Goal: Check status: Check status

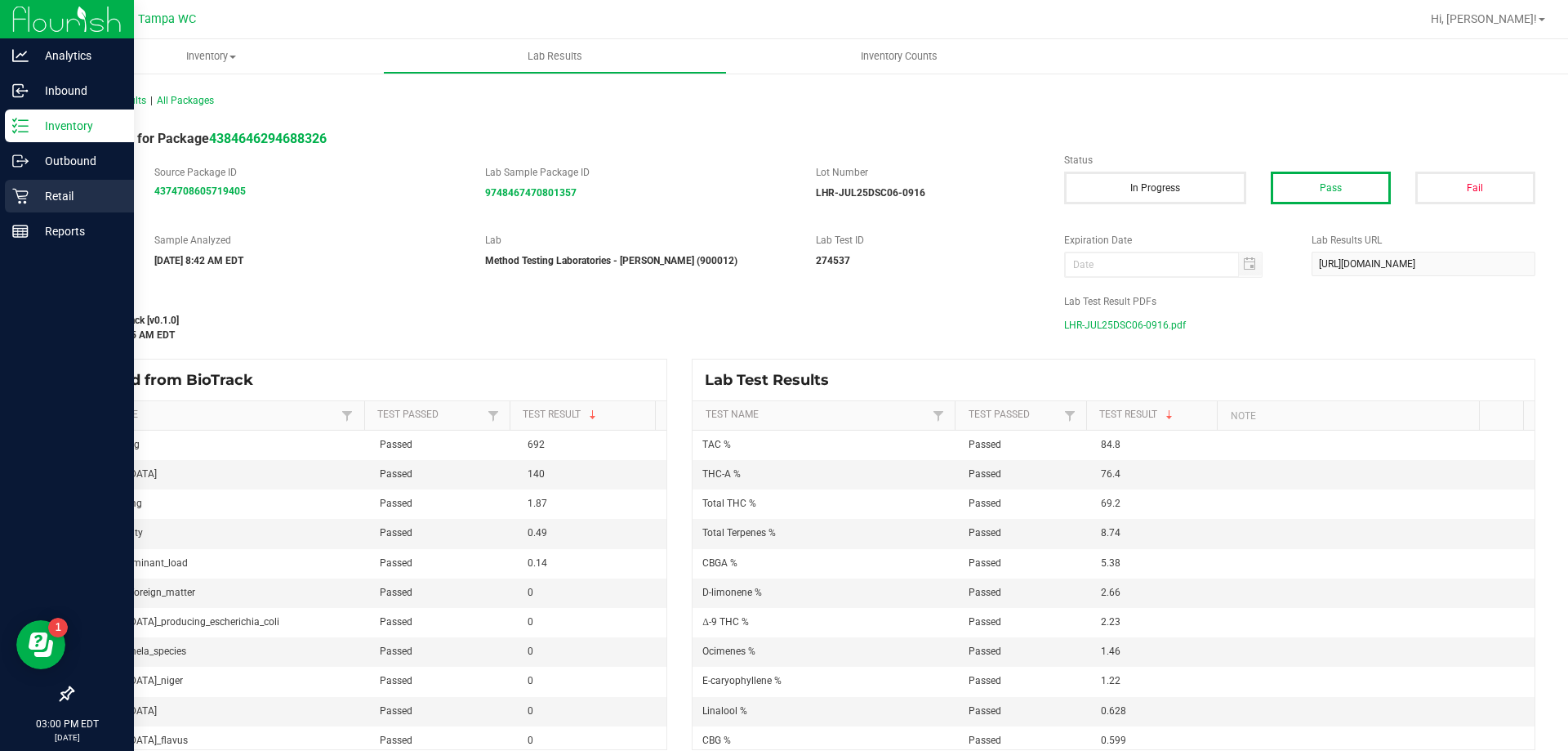
click at [36, 202] on p "Retail" at bounding box center [77, 196] width 98 height 20
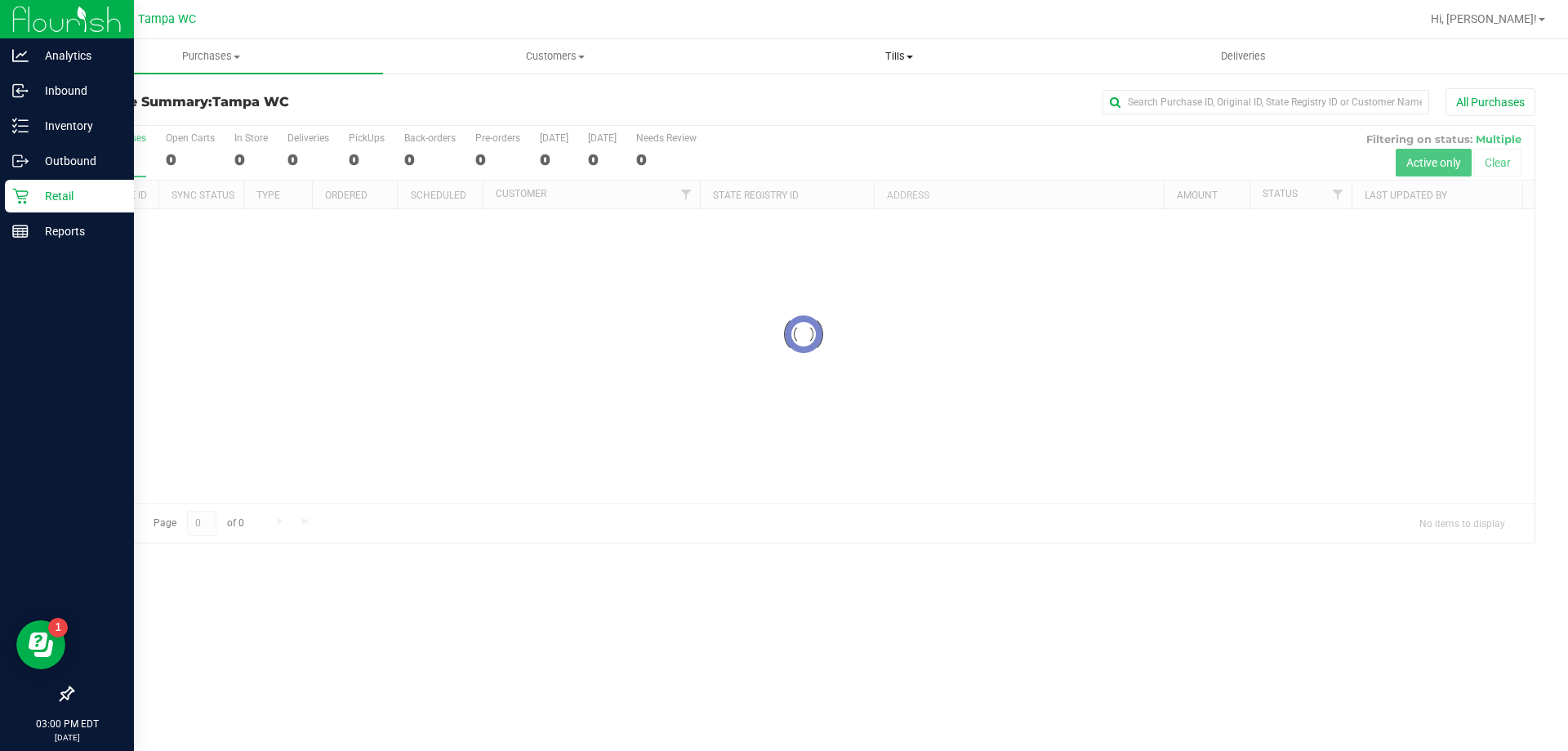
click at [892, 69] on uib-tab-heading "Tills Manage tills Reconcile e-payments" at bounding box center [898, 56] width 342 height 33
click at [879, 98] on li "Manage tills" at bounding box center [898, 99] width 344 height 20
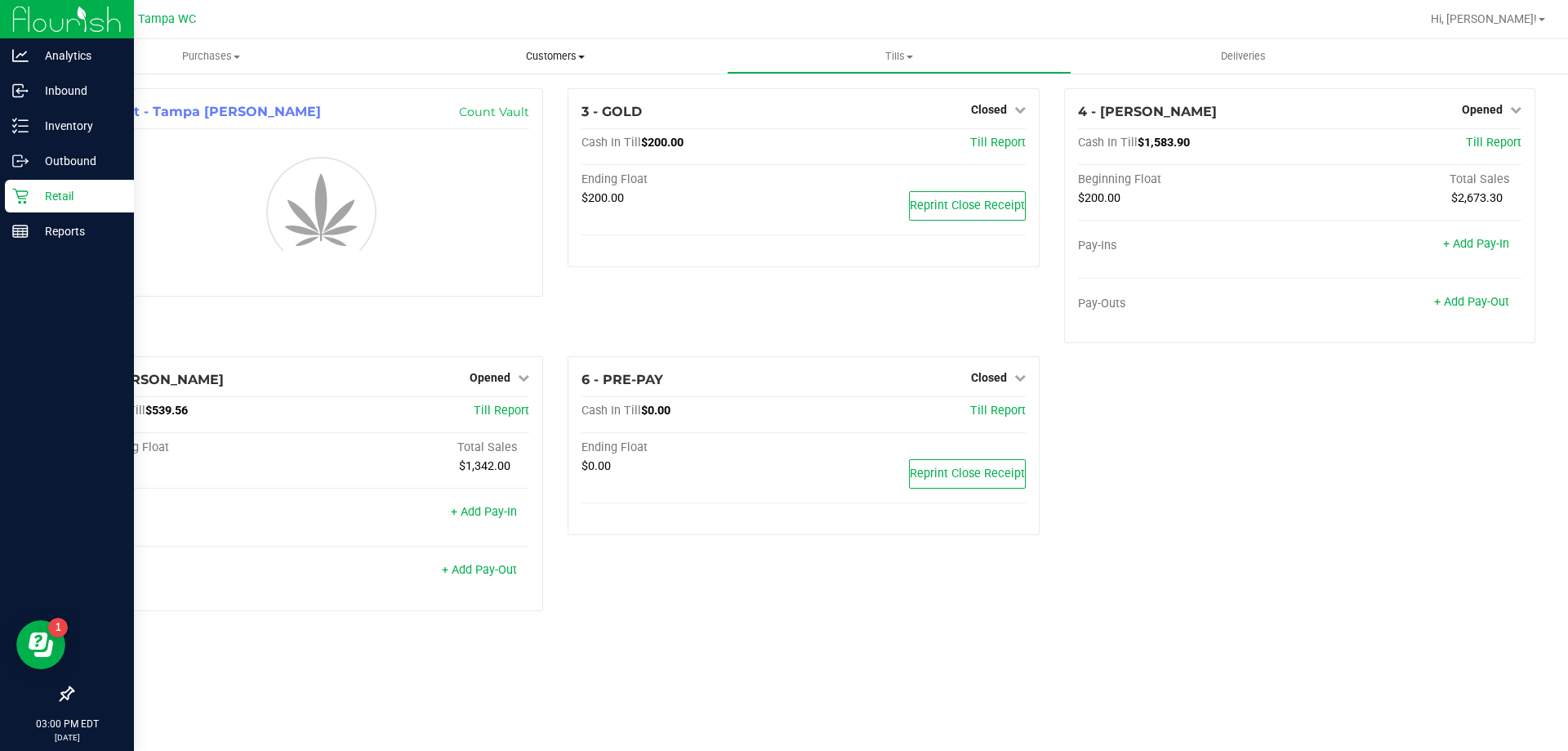
click at [537, 56] on span "Customers" at bounding box center [554, 57] width 342 height 15
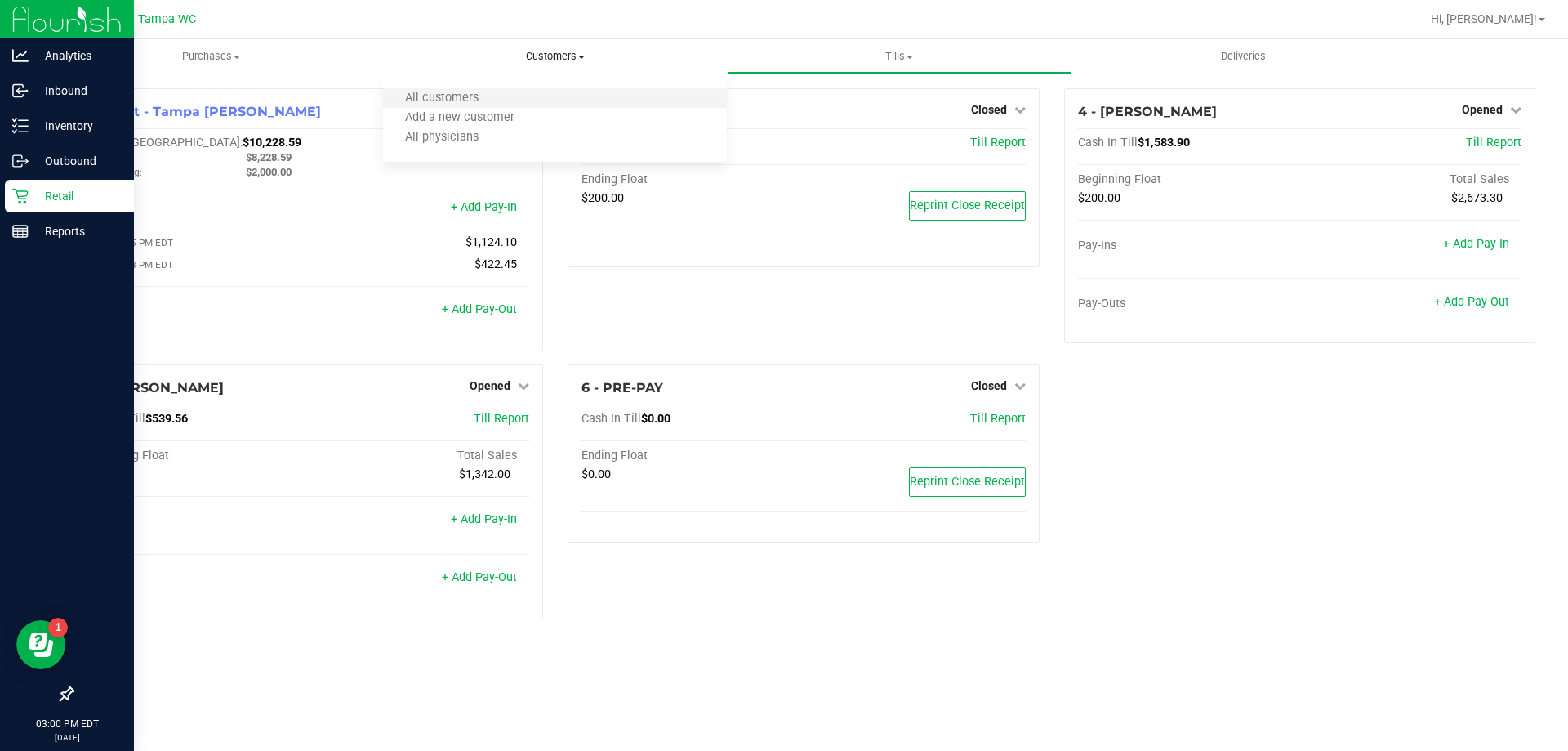
click at [532, 95] on li "All customers" at bounding box center [554, 99] width 344 height 20
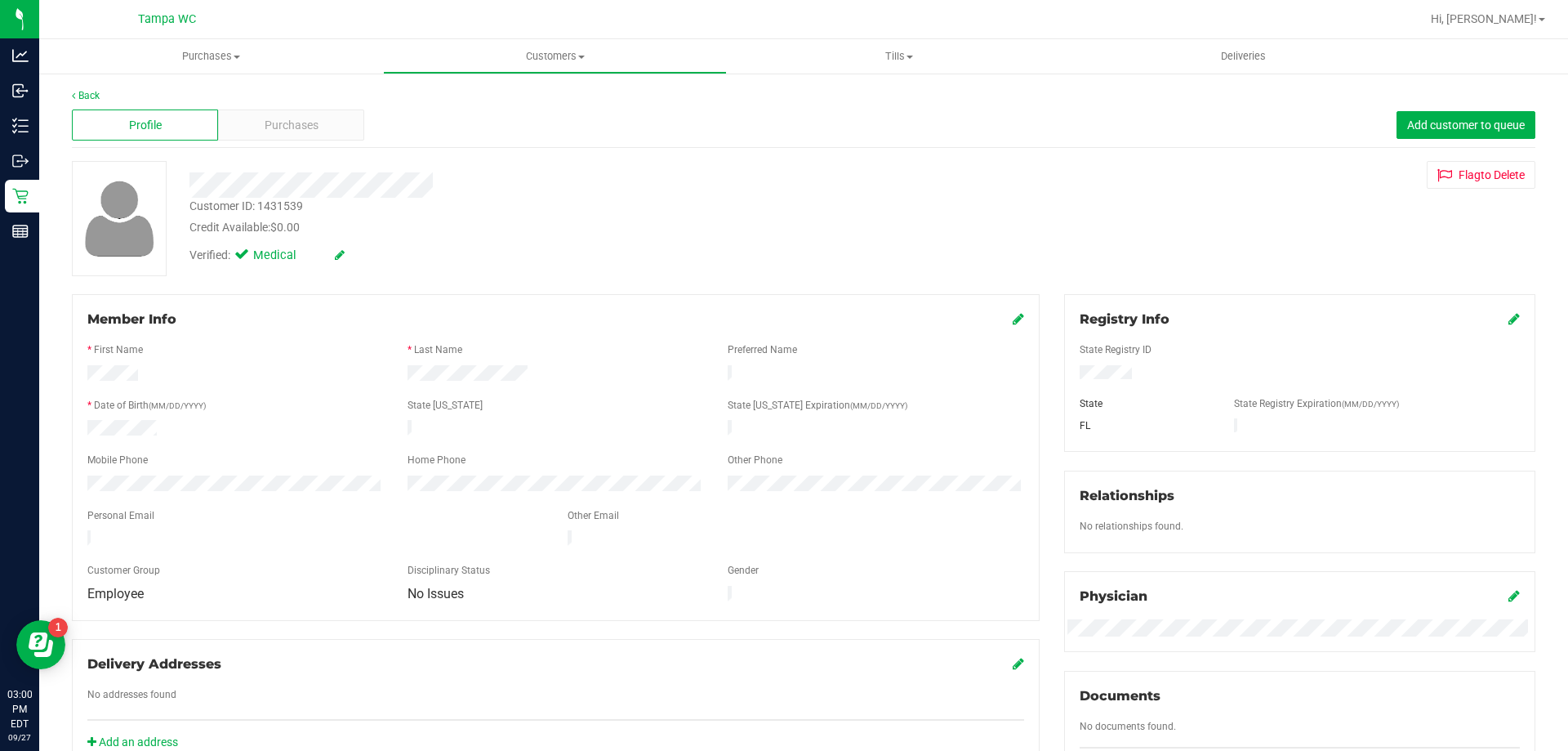
click at [275, 102] on div "Back" at bounding box center [803, 96] width 1464 height 15
click at [278, 111] on div "Purchases" at bounding box center [291, 124] width 146 height 31
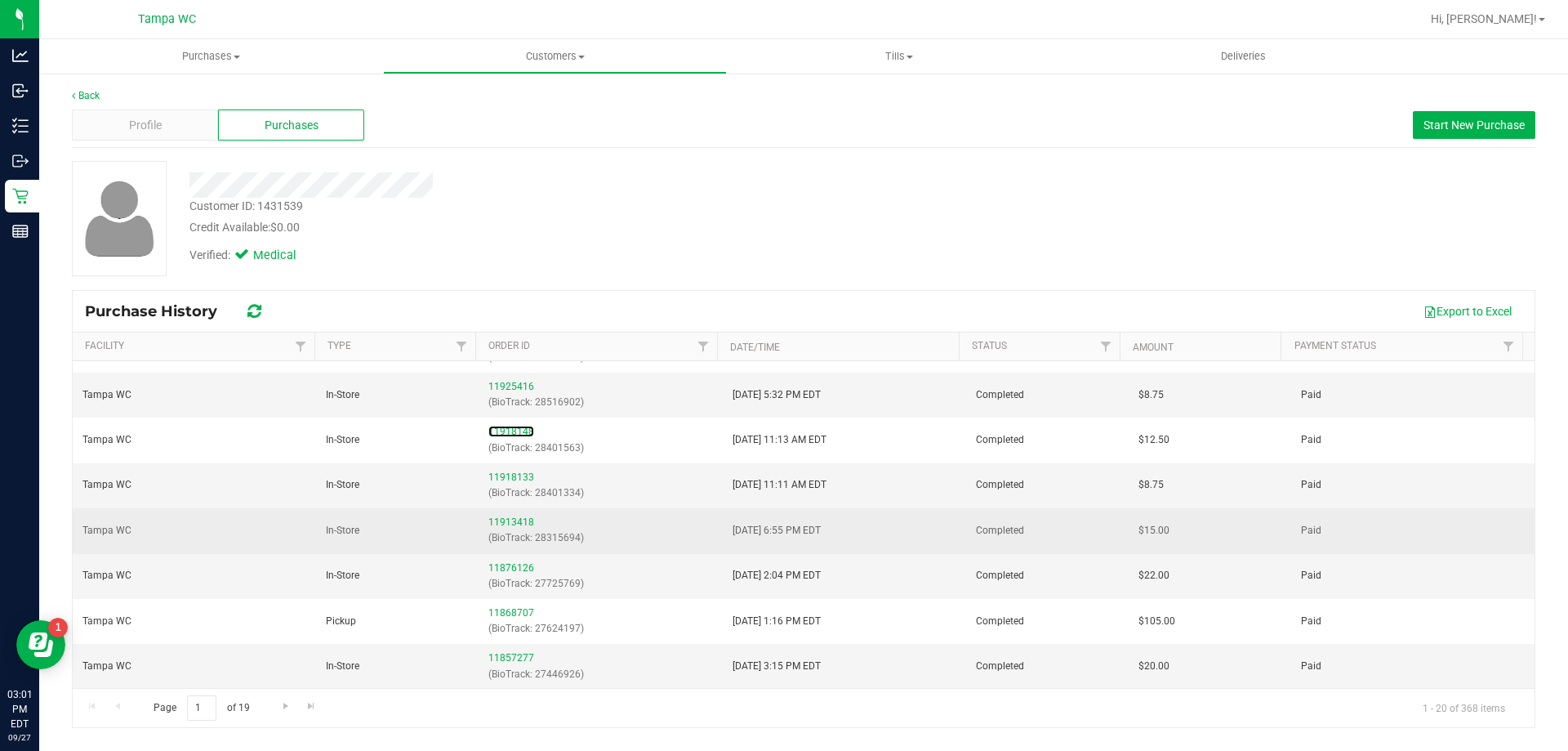
scroll to position [490, 0]
